Goal: Transaction & Acquisition: Purchase product/service

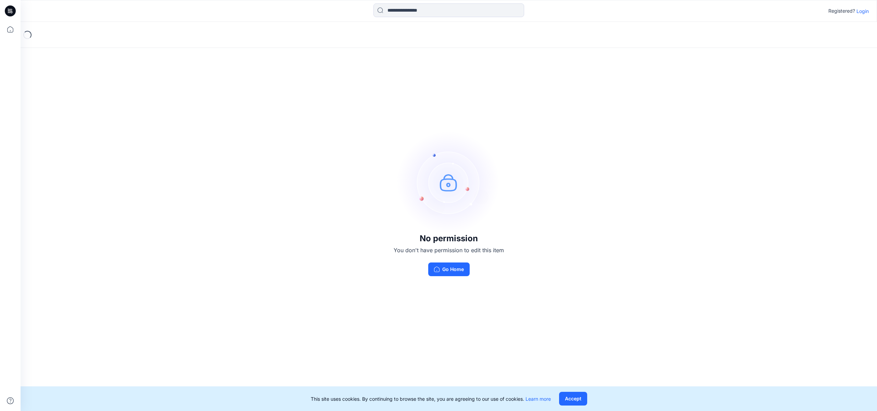
click at [860, 11] on p "Login" at bounding box center [862, 11] width 12 height 7
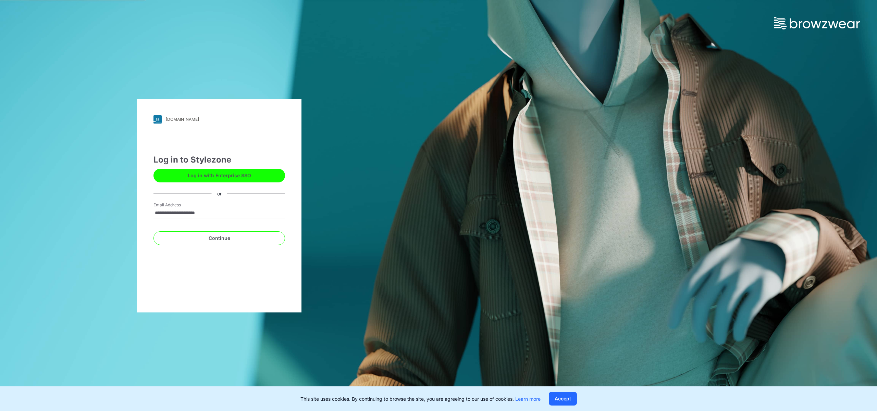
type input "**********"
click at [153, 232] on button "Continue" at bounding box center [219, 239] width 132 height 14
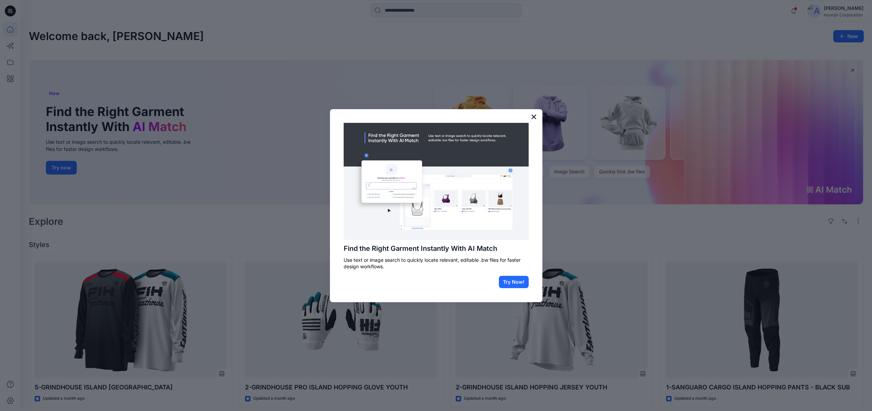
click at [535, 115] on button "×" at bounding box center [534, 116] width 7 height 11
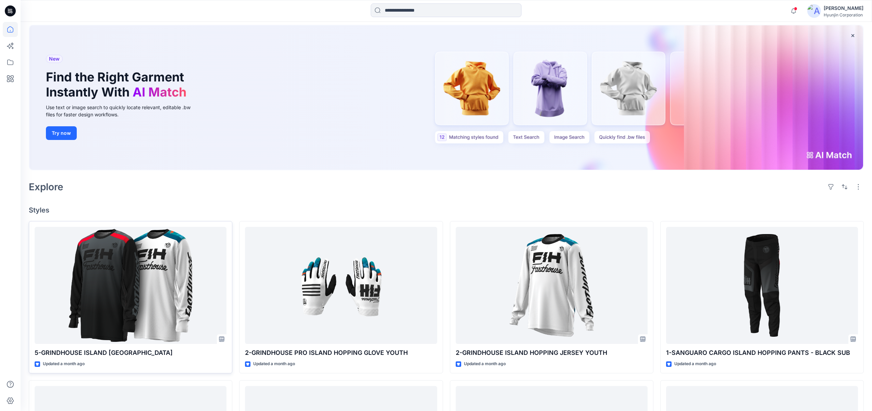
scroll to position [40, 0]
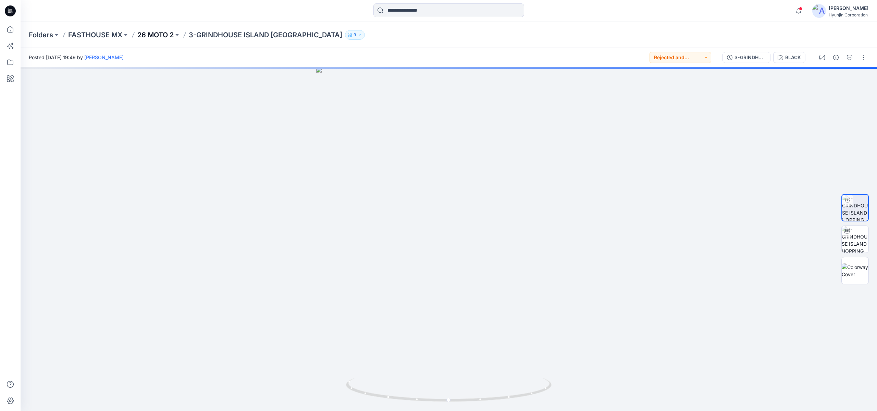
click at [150, 35] on p "26 MOTO 2" at bounding box center [155, 35] width 36 height 10
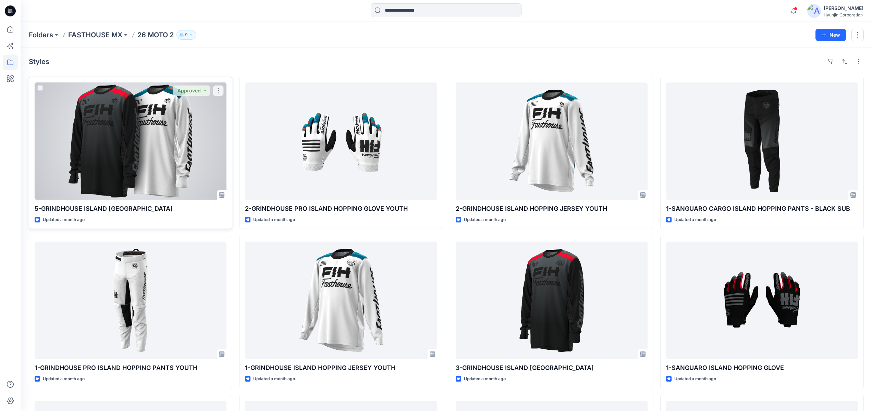
click at [182, 149] on div at bounding box center [131, 141] width 192 height 117
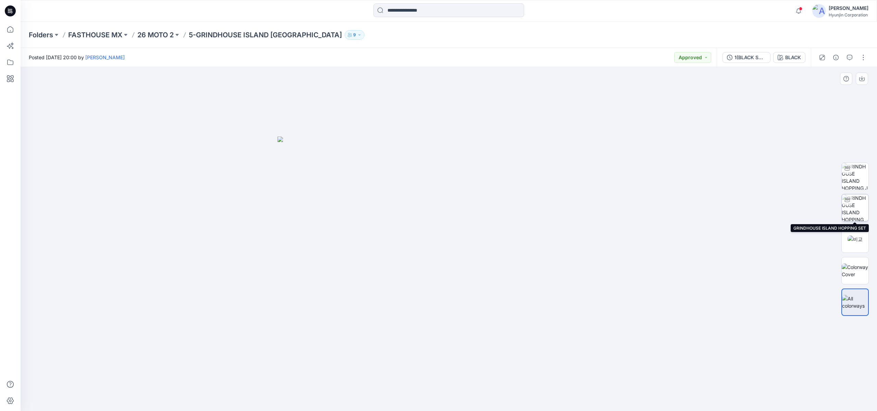
click at [853, 207] on img at bounding box center [855, 208] width 27 height 27
drag, startPoint x: 465, startPoint y: 278, endPoint x: 389, endPoint y: 283, distance: 75.9
click at [389, 283] on div at bounding box center [449, 239] width 856 height 344
drag, startPoint x: 441, startPoint y: 292, endPoint x: 422, endPoint y: 290, distance: 19.3
click at [422, 290] on div at bounding box center [449, 239] width 856 height 344
